Goal: Find specific page/section: Find specific page/section

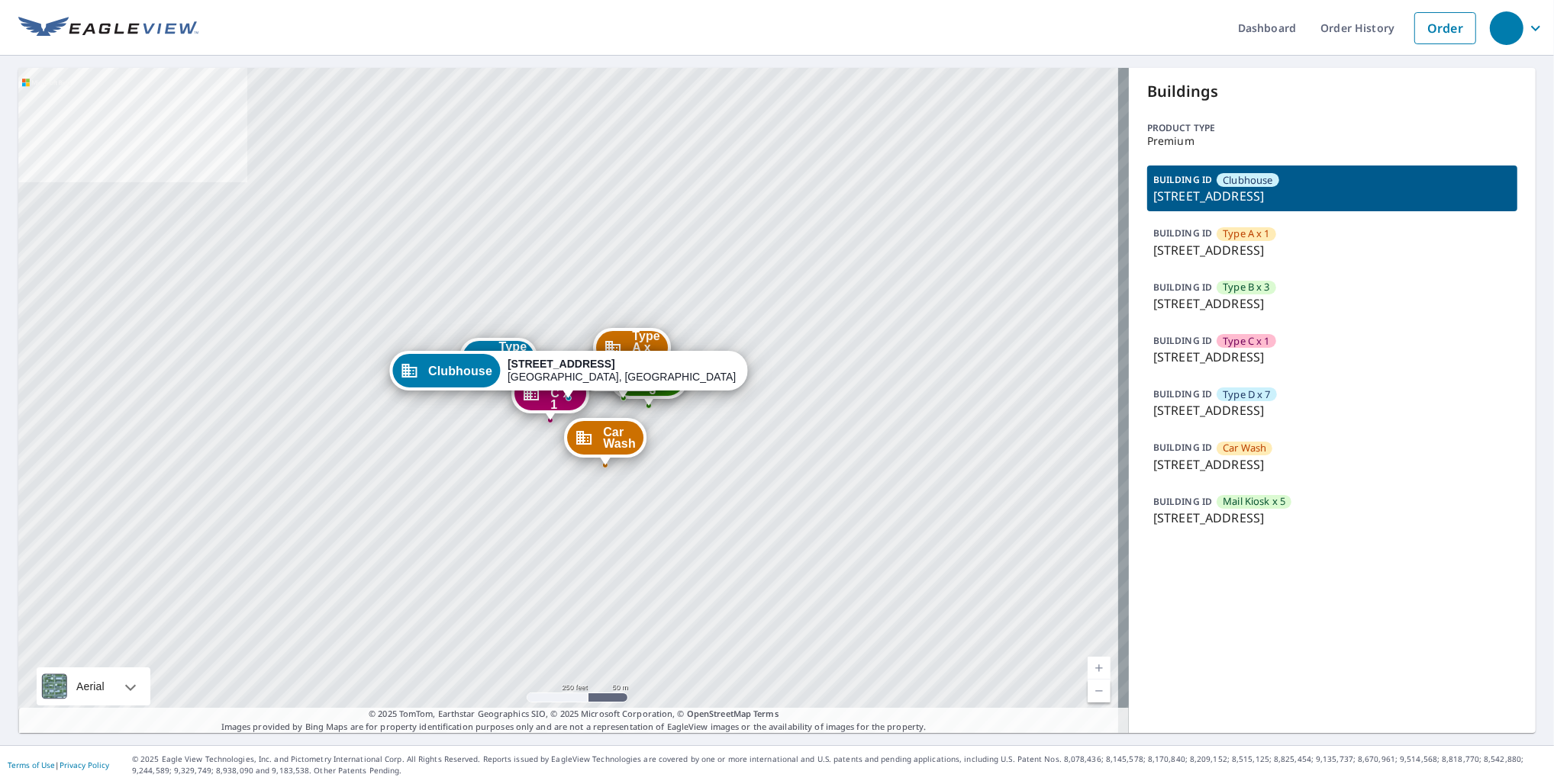
click at [1279, 288] on div "BUILDING ID Type B x 3 [STREET_ADDRESS]" at bounding box center [1332, 296] width 370 height 46
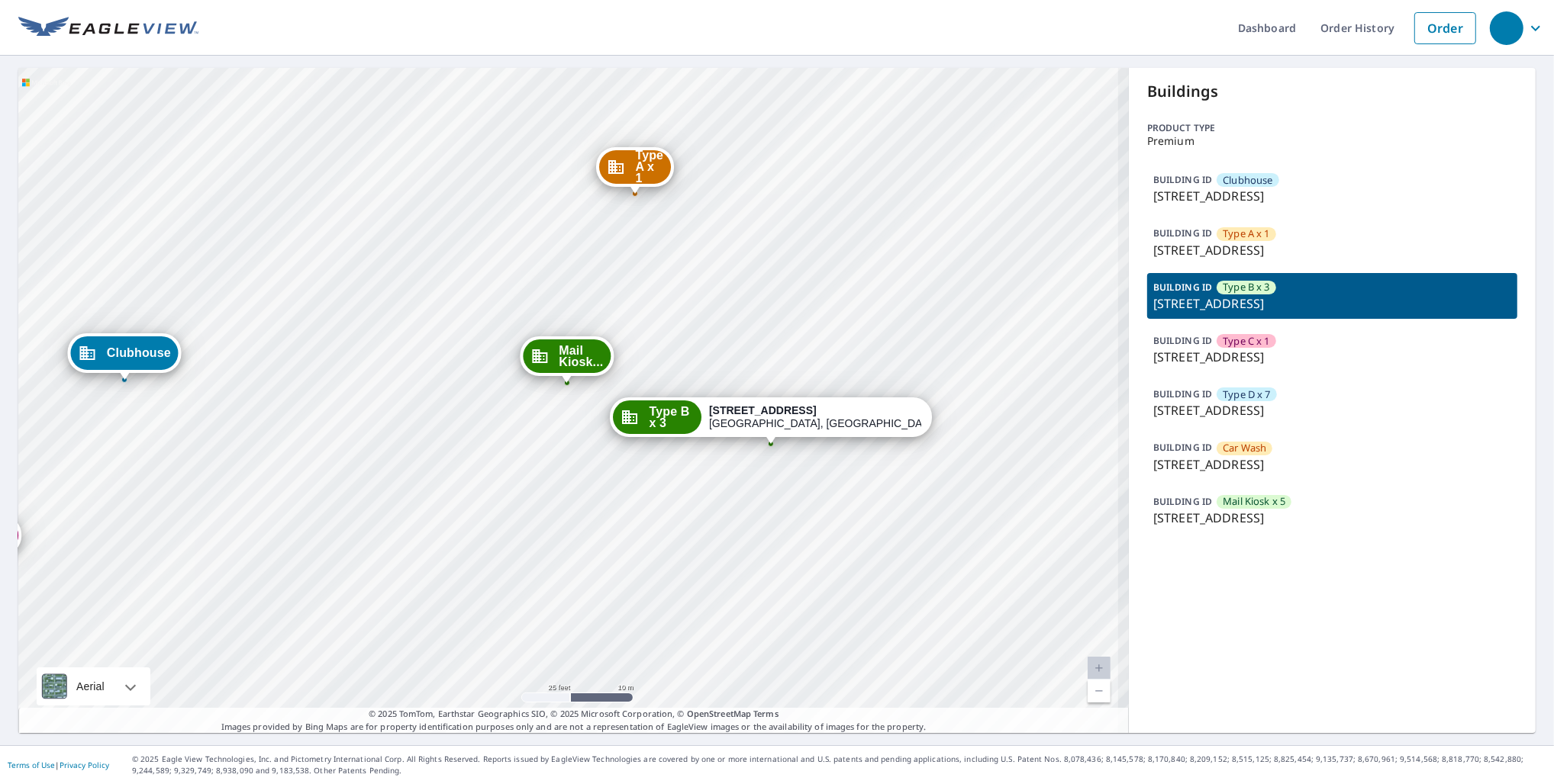
drag, startPoint x: 839, startPoint y: 459, endPoint x: 795, endPoint y: 508, distance: 65.9
click at [795, 508] on div "Clubhouse [STREET_ADDRESS] Type A x 1 [STREET_ADDRESS] Type C x 1 [STREET_ADDRE…" at bounding box center [573, 400] width 1110 height 666
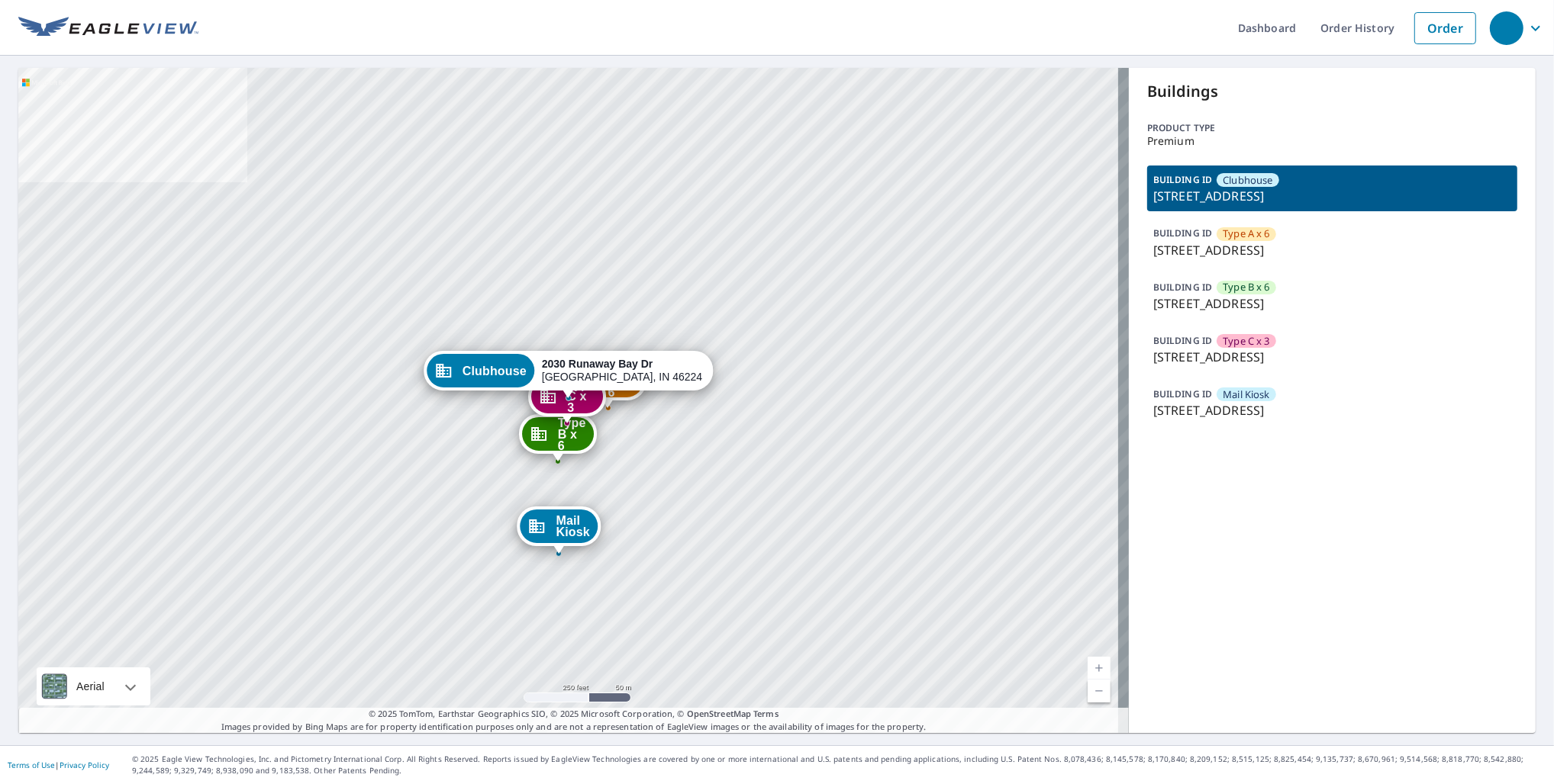
click at [1264, 395] on div "Mail Kiosk" at bounding box center [1246, 394] width 60 height 13
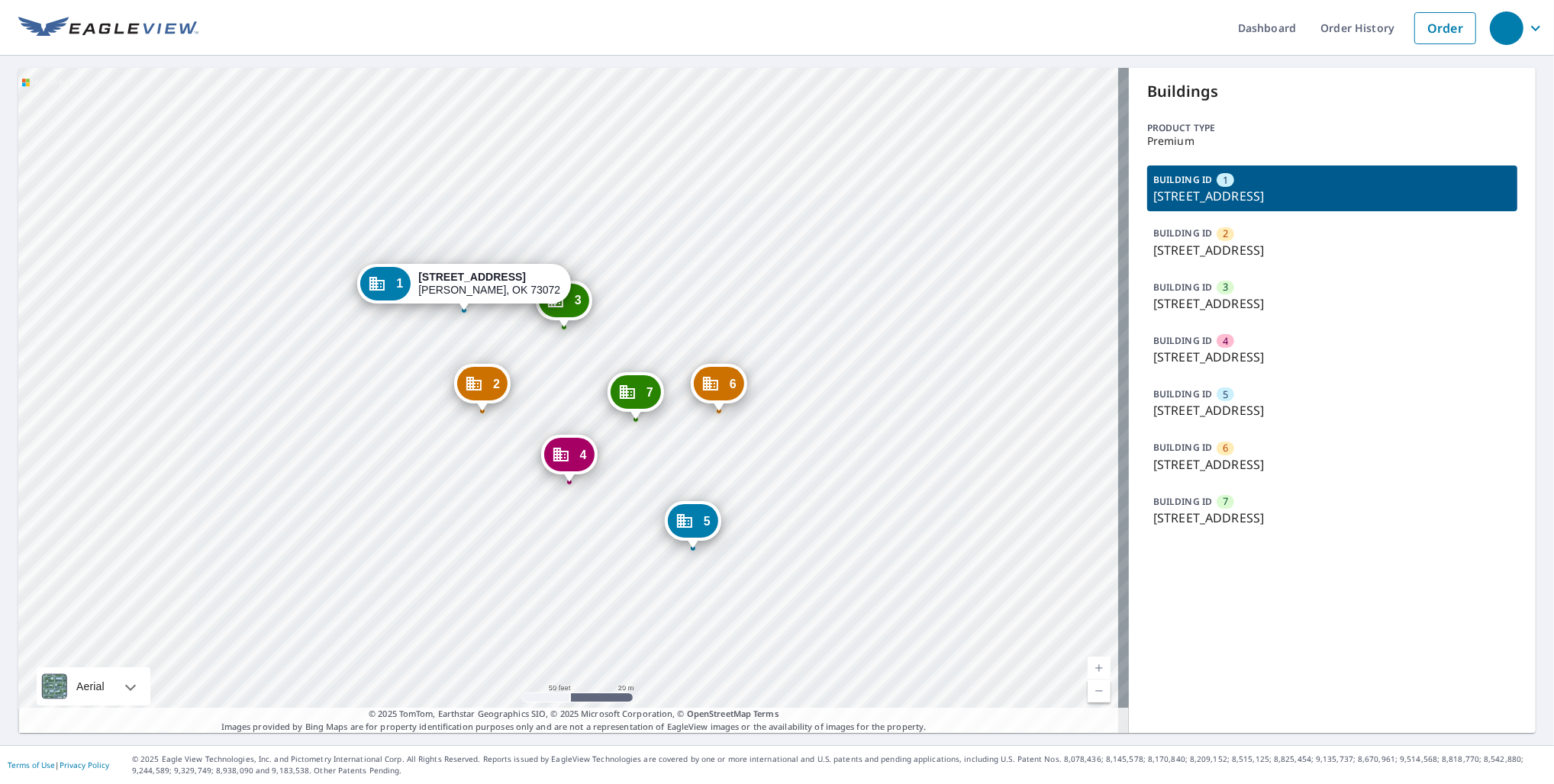
drag, startPoint x: 532, startPoint y: 528, endPoint x: 527, endPoint y: 548, distance: 20.6
click at [527, 548] on div "2 3000 Chautauqua Ave Norman, OK 73072 3 3000 Chautauqua Ave Norman, OK 73072 4…" at bounding box center [573, 400] width 1110 height 666
